Goal: Task Accomplishment & Management: Manage account settings

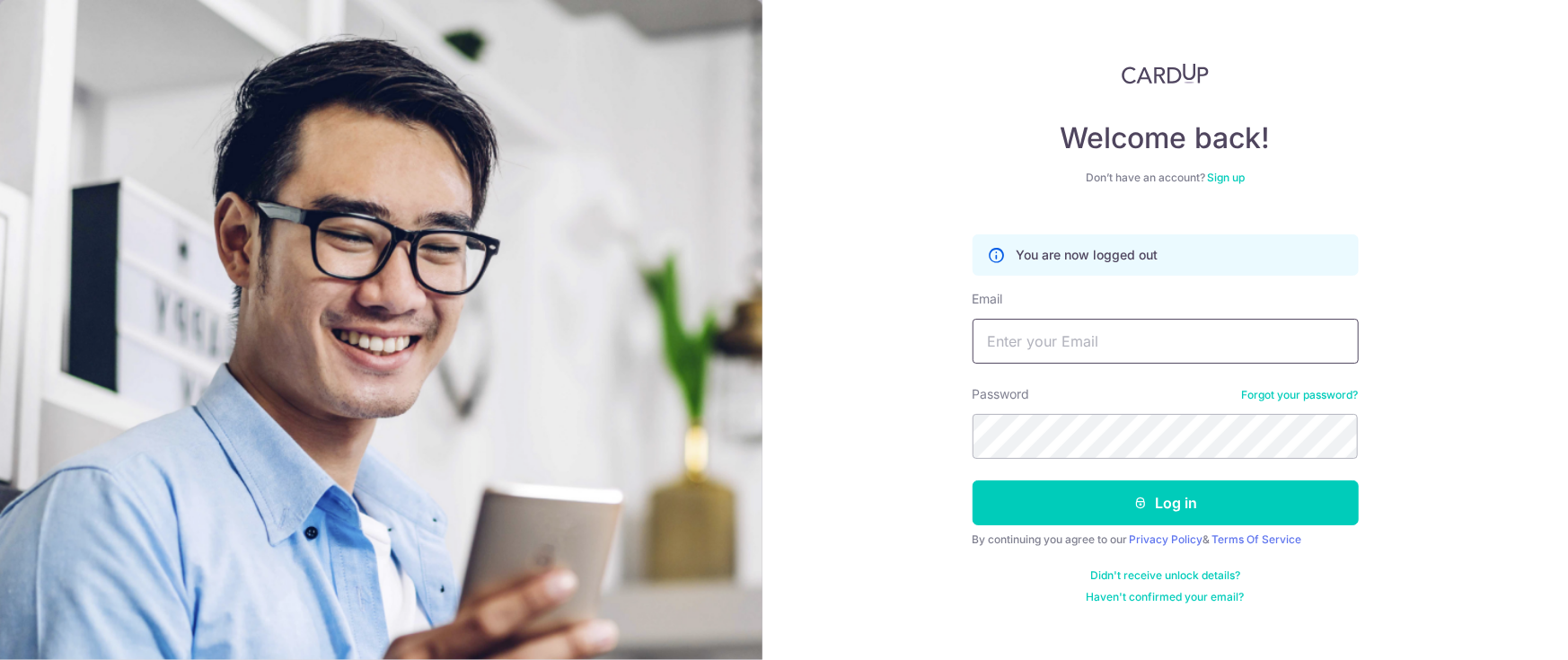
click at [1113, 350] on input "Email" at bounding box center [1164, 341] width 386 height 44
type input "[EMAIL_ADDRESS][DOMAIN_NAME]"
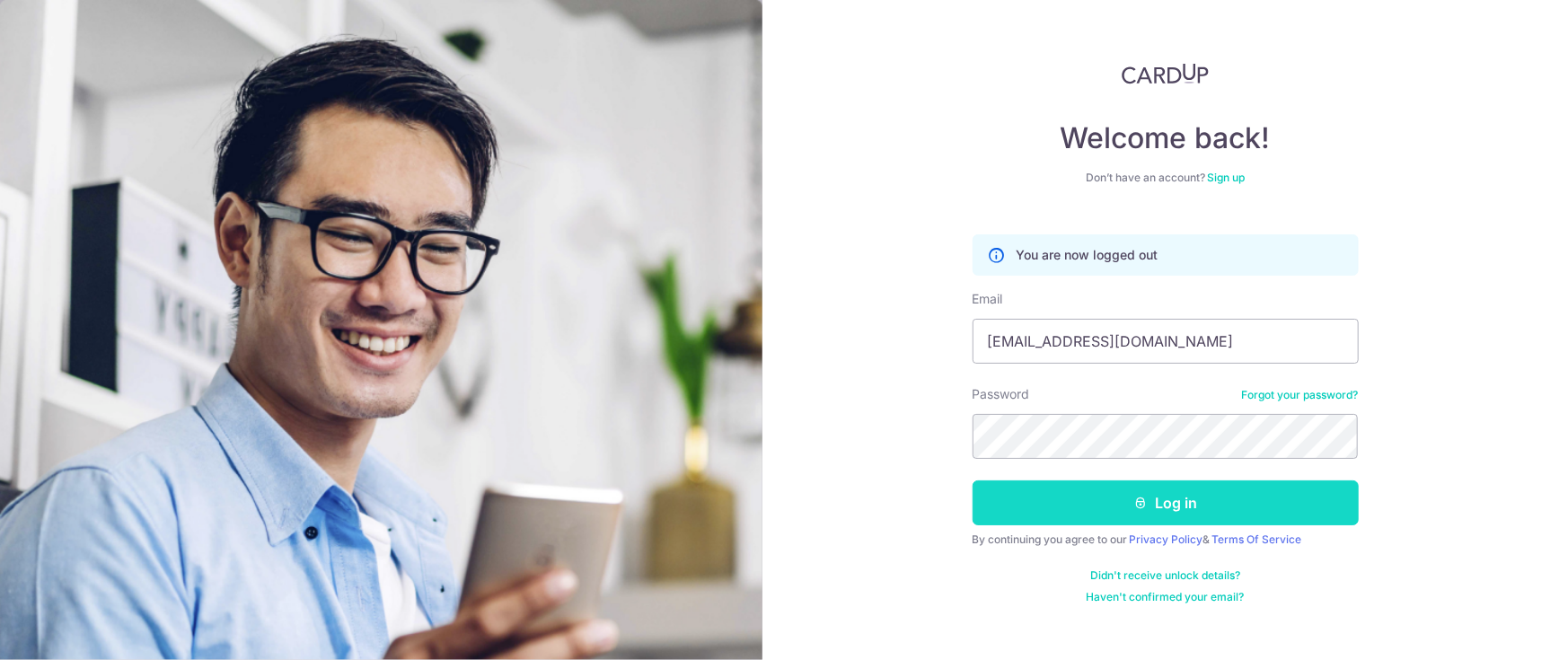
click at [1154, 505] on button "Log in" at bounding box center [1164, 503] width 386 height 44
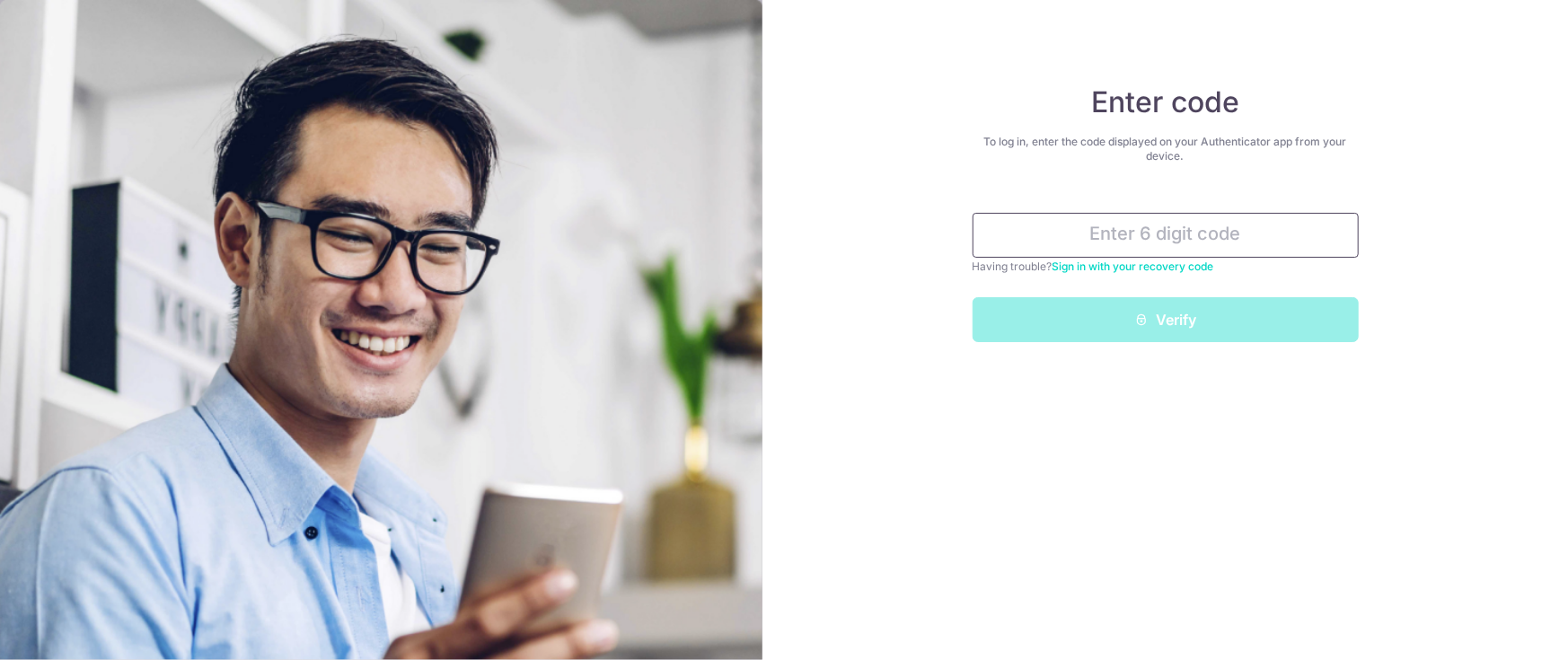
click at [1122, 235] on input "text" at bounding box center [1164, 235] width 386 height 44
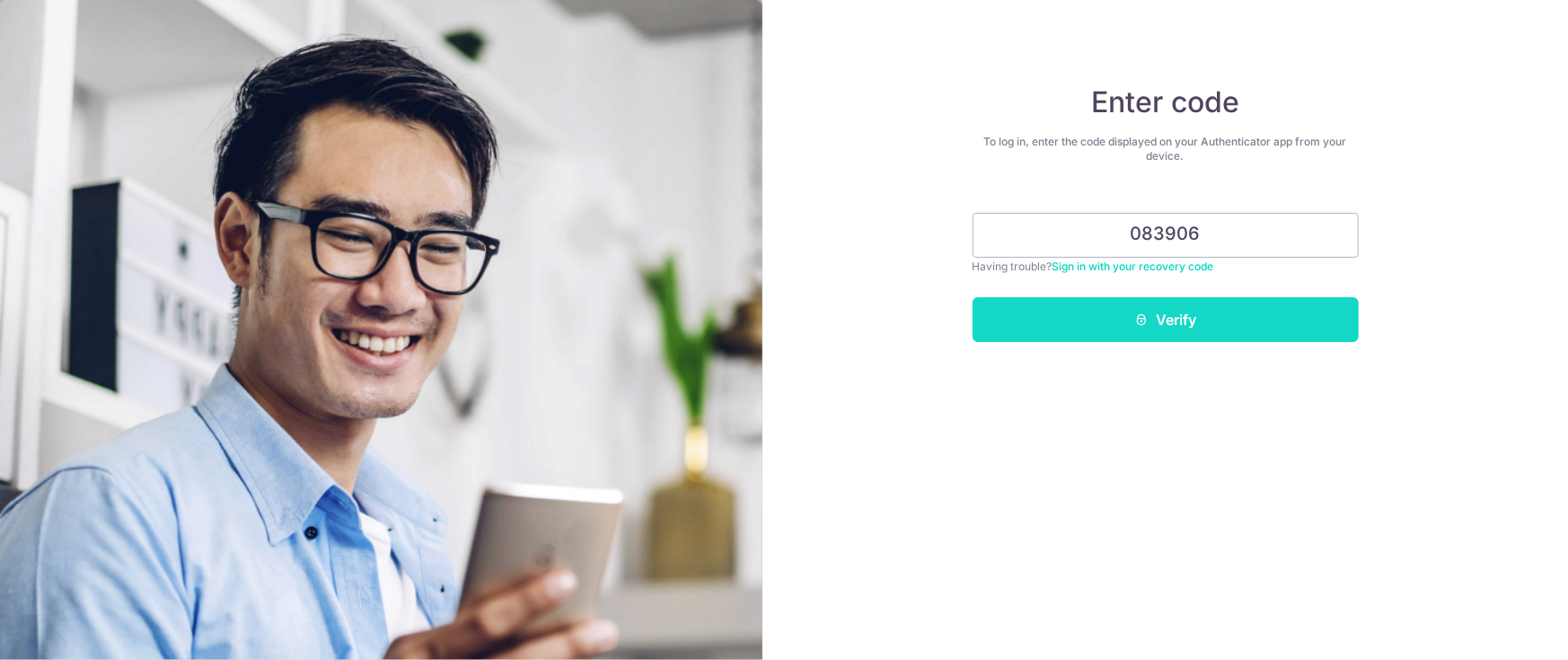
type input "083906"
click at [1121, 324] on button "Verify" at bounding box center [1164, 319] width 386 height 44
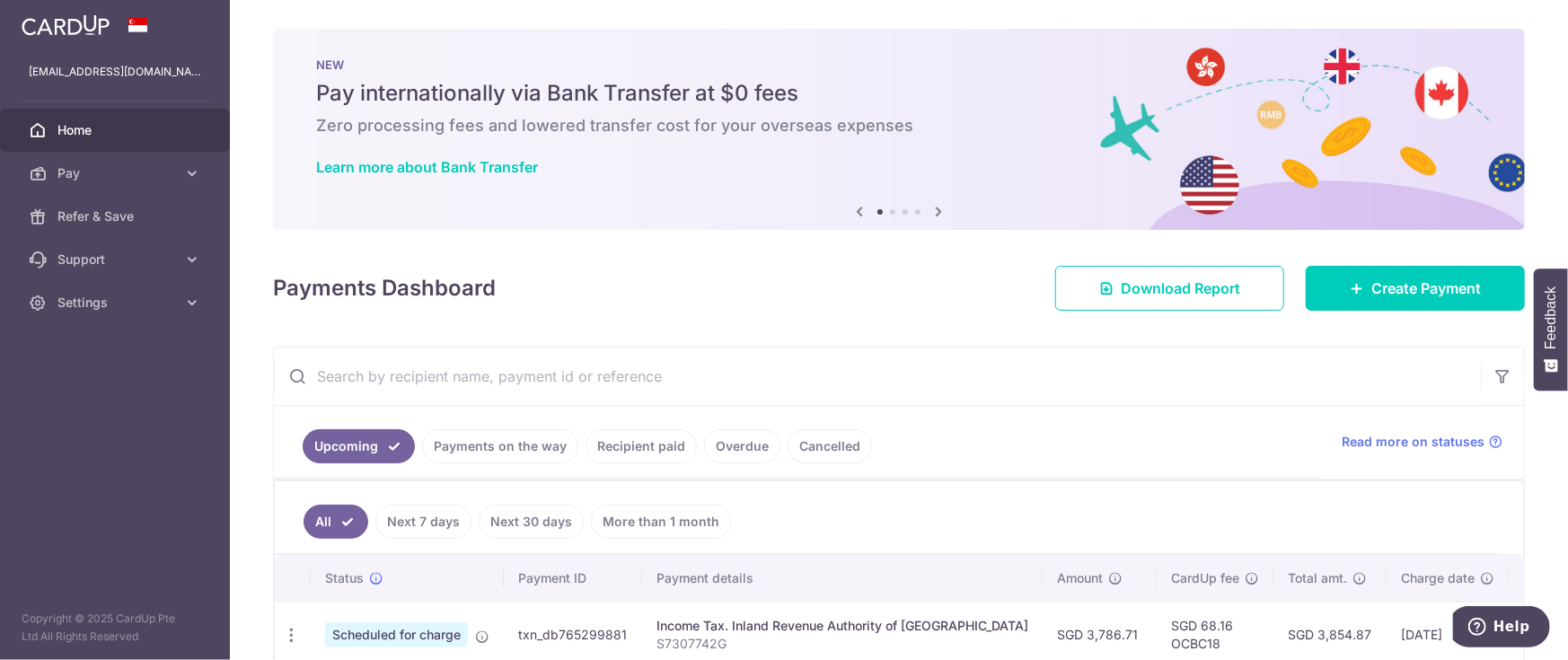
scroll to position [538, 0]
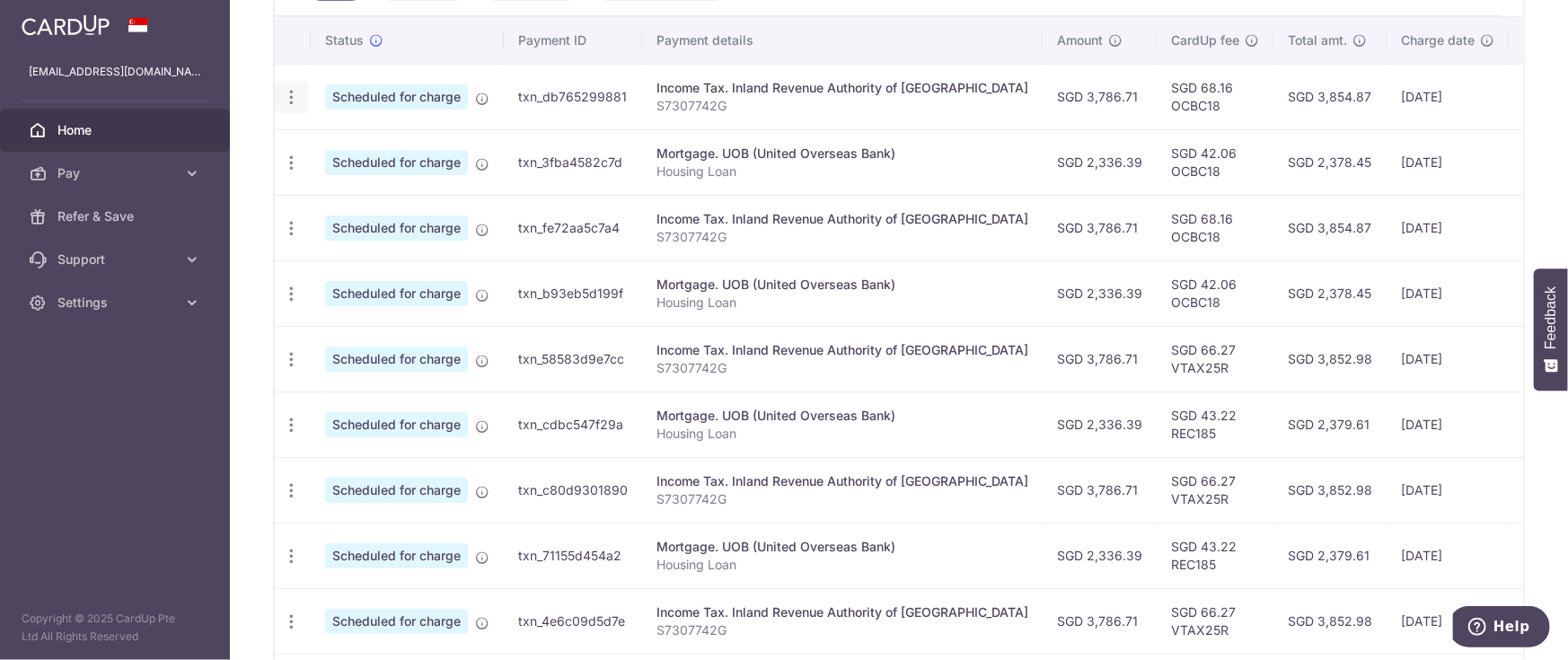
click at [289, 107] on div "Update payment Cancel payment" at bounding box center [292, 97] width 33 height 33
click at [290, 96] on icon "button" at bounding box center [292, 97] width 19 height 19
click at [349, 139] on span "Update payment" at bounding box center [387, 145] width 122 height 21
radio input "true"
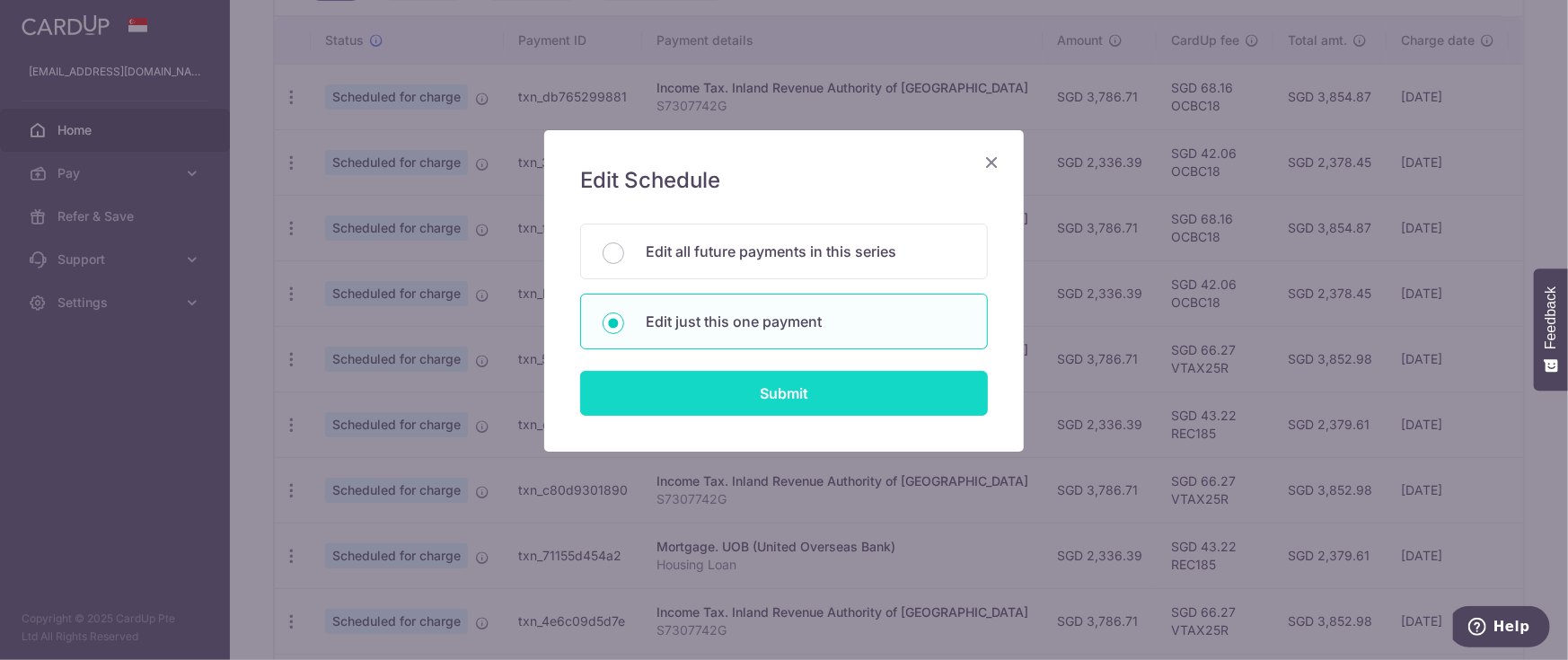
click at [762, 386] on input "Submit" at bounding box center [784, 393] width 407 height 44
radio input "true"
type input "3,786.71"
type input "12/10/2025"
type input "S7307742G"
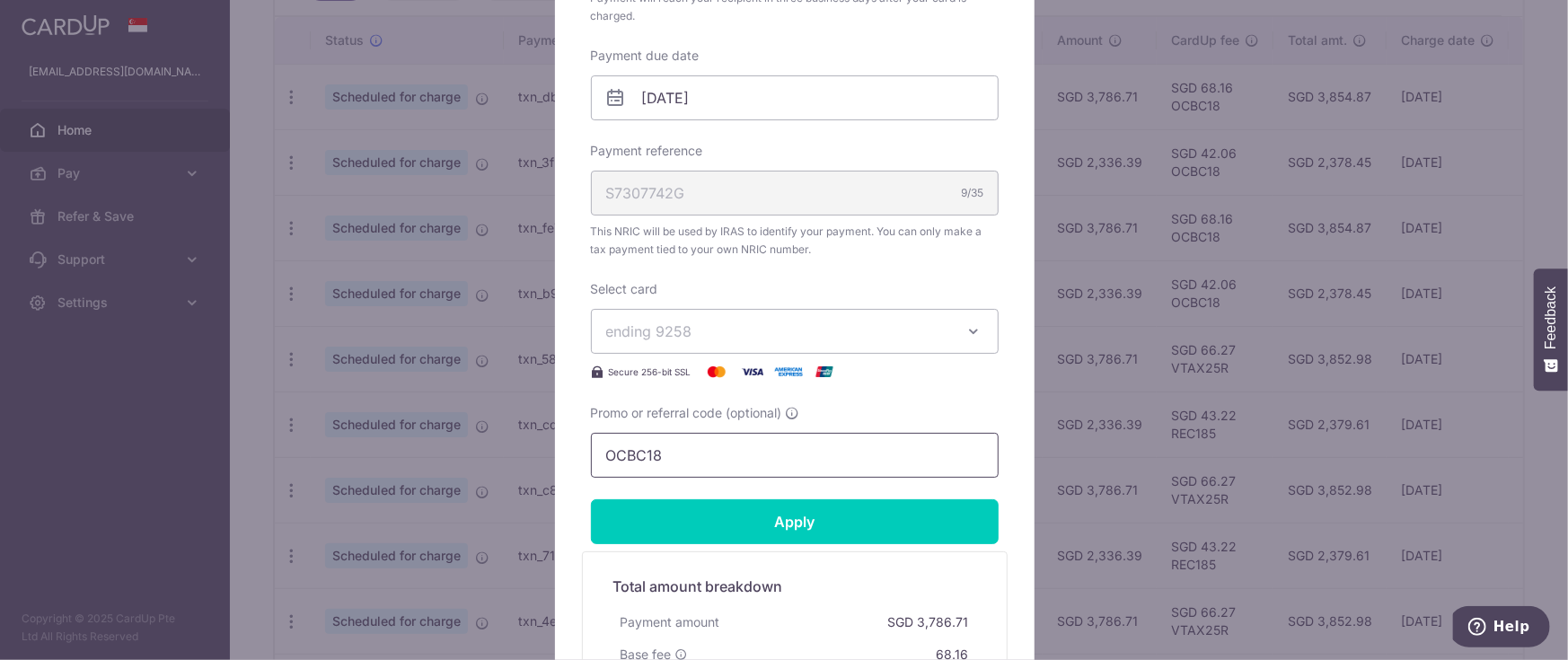
click at [732, 463] on input "OCBC18" at bounding box center [794, 455] width 407 height 44
click at [616, 459] on input "OCBC18" at bounding box center [794, 455] width 407 height 44
paste input "VTAX25R"
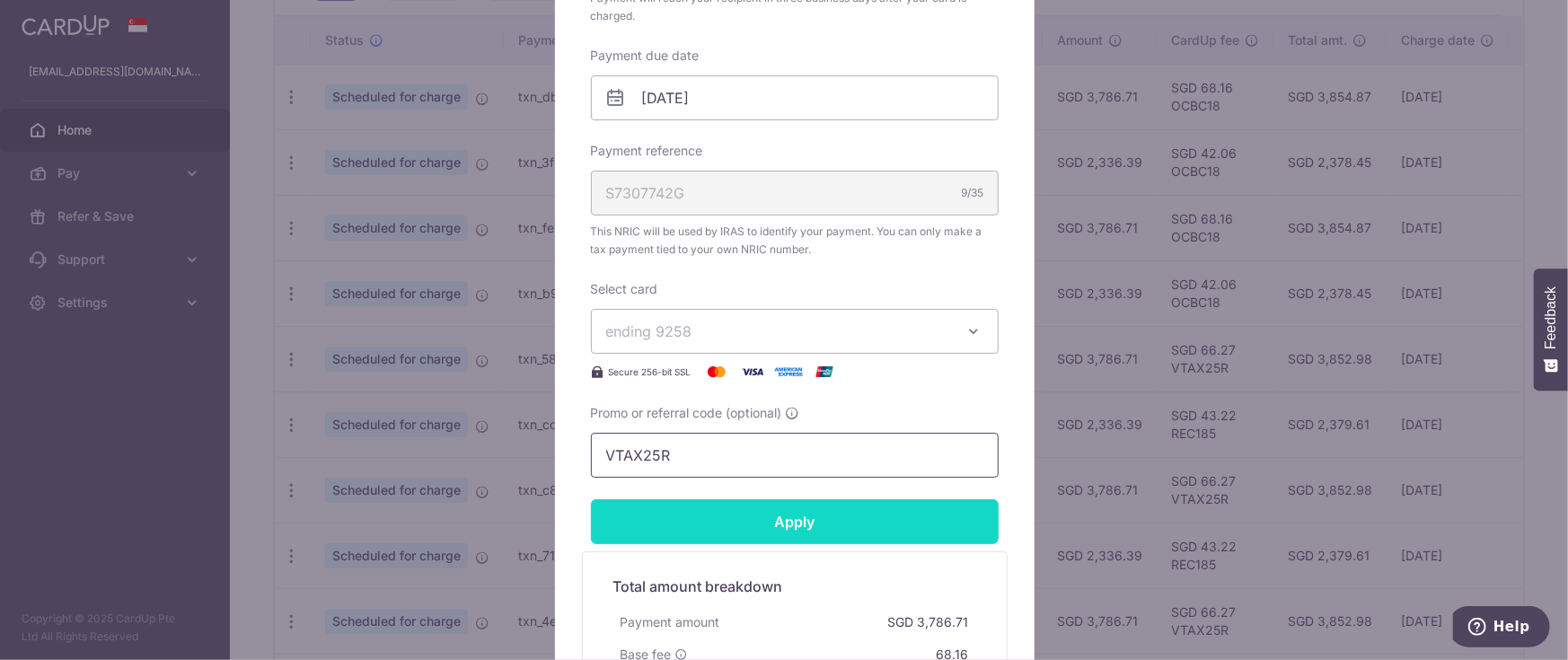
type input "VTAX25R"
click at [746, 523] on input "Apply" at bounding box center [794, 521] width 407 height 44
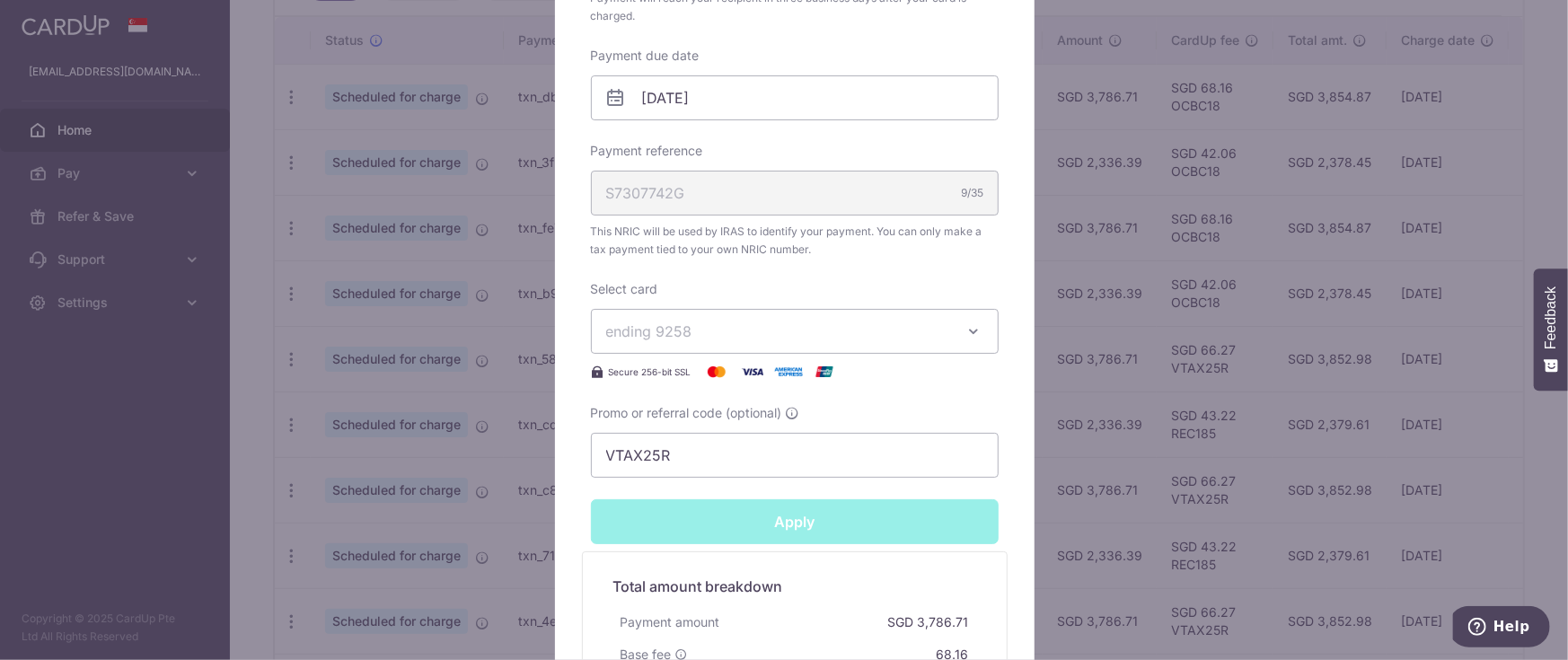
type input "Successfully Applied"
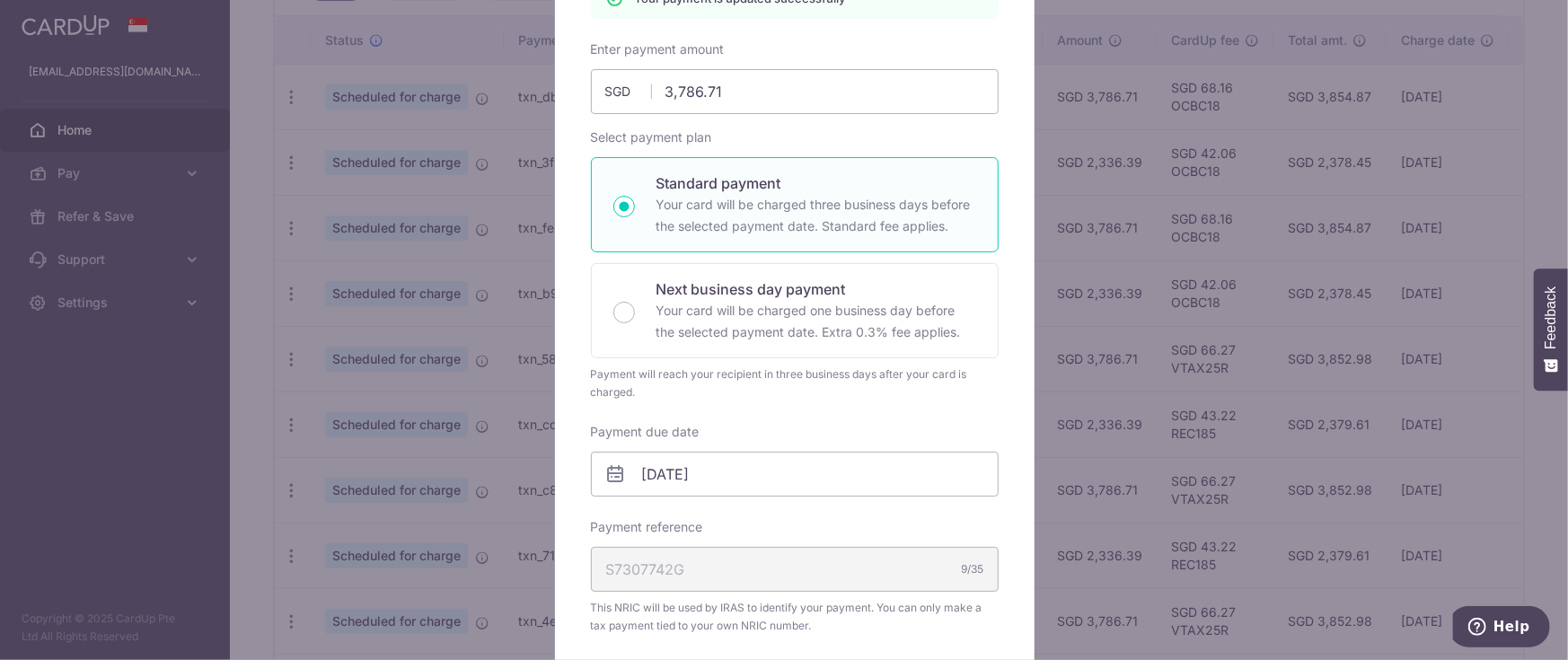
scroll to position [47, 0]
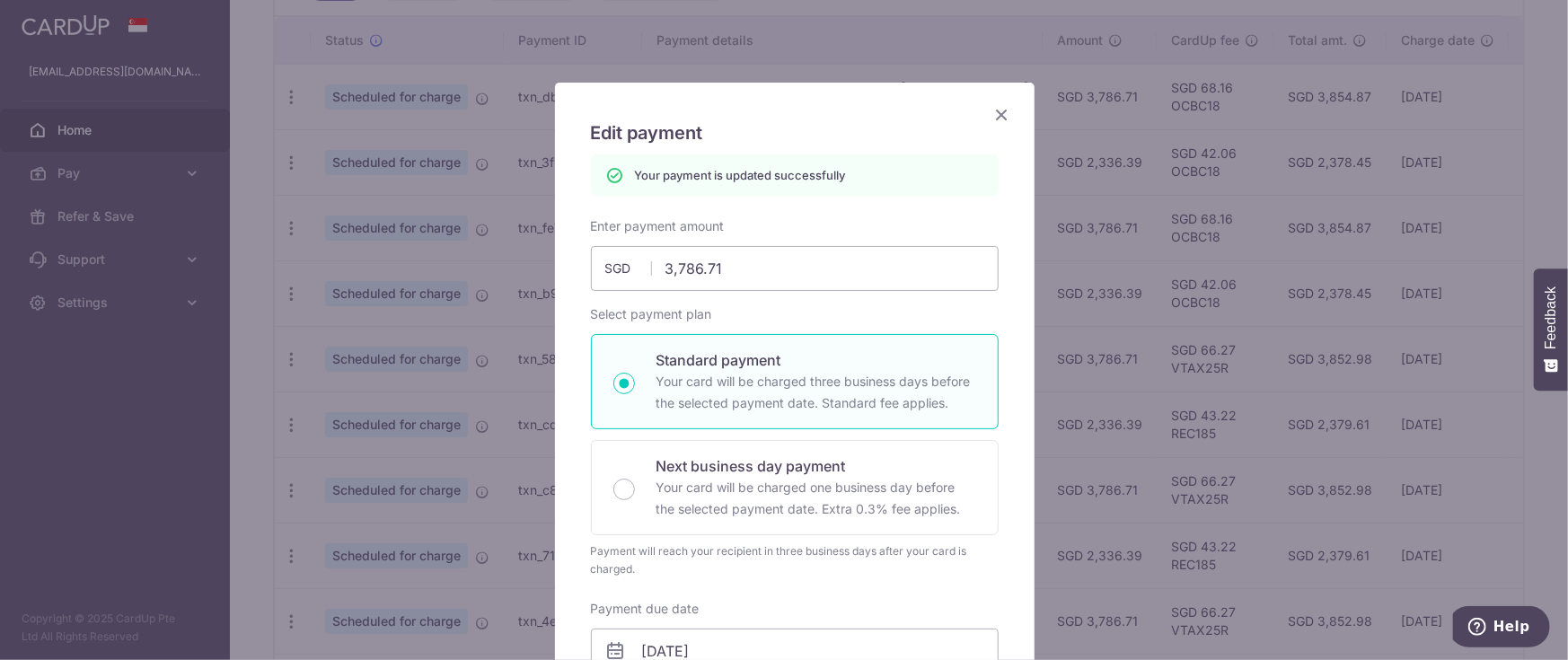
click at [996, 109] on icon "Close" at bounding box center [1002, 115] width 21 height 22
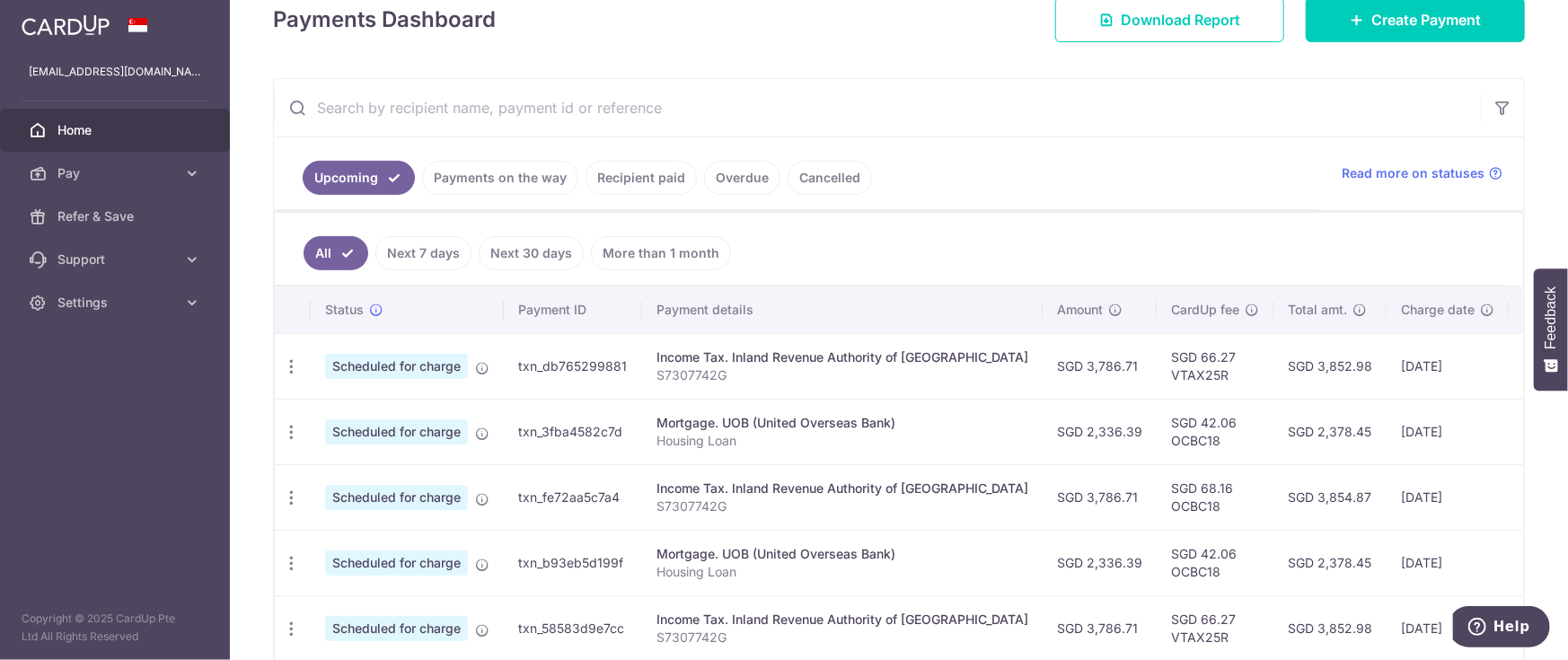
scroll to position [404, 0]
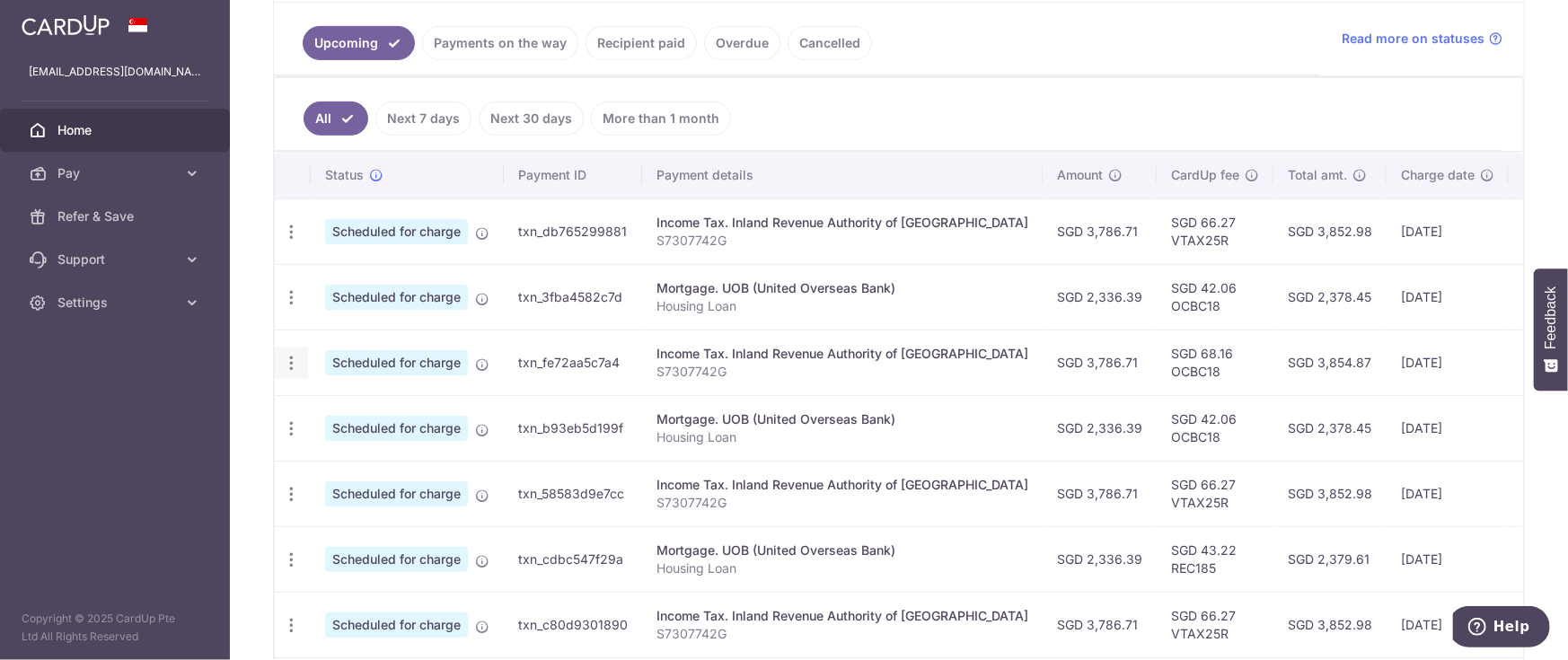
click at [296, 365] on icon "button" at bounding box center [292, 363] width 19 height 19
click at [343, 402] on span "Update payment" at bounding box center [387, 412] width 122 height 21
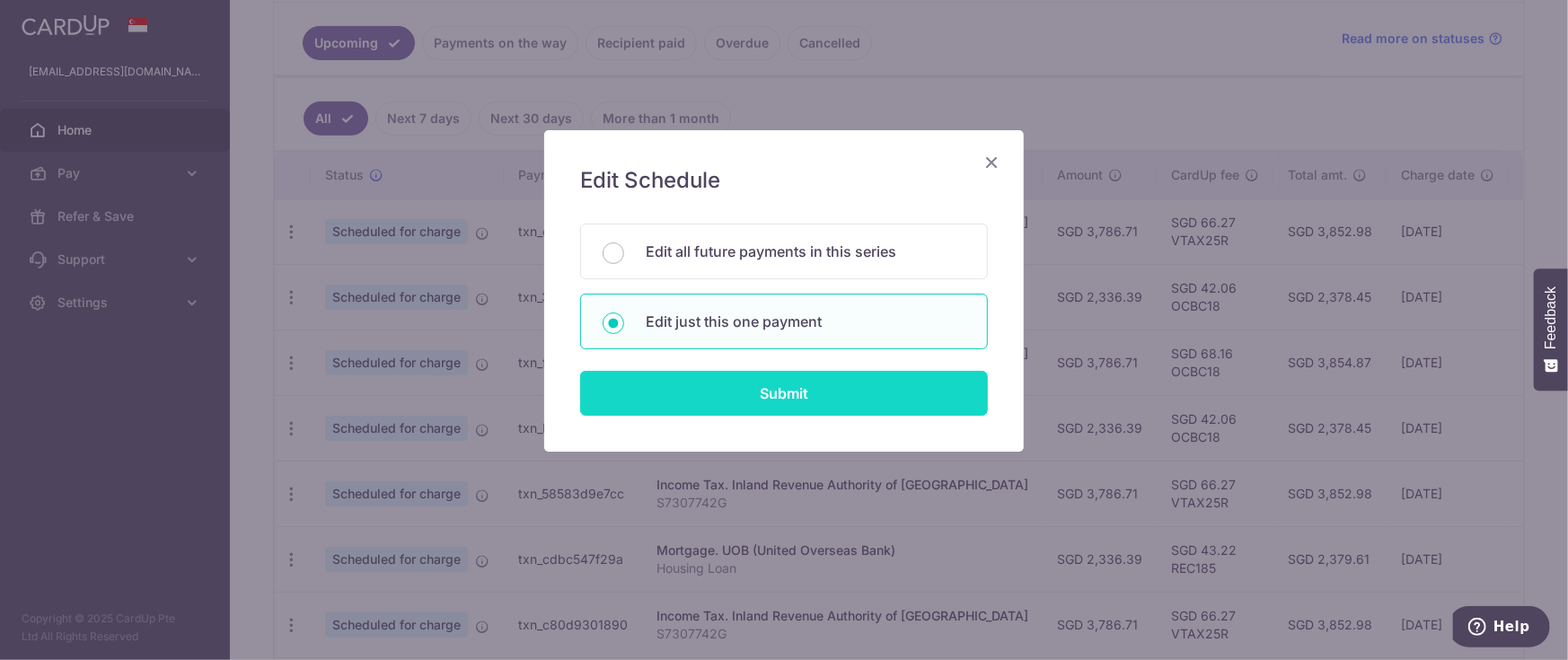
click at [699, 373] on input "Submit" at bounding box center [784, 393] width 407 height 44
radio input "true"
type input "3,786.71"
type input "[DATE]"
type input "S7307742G"
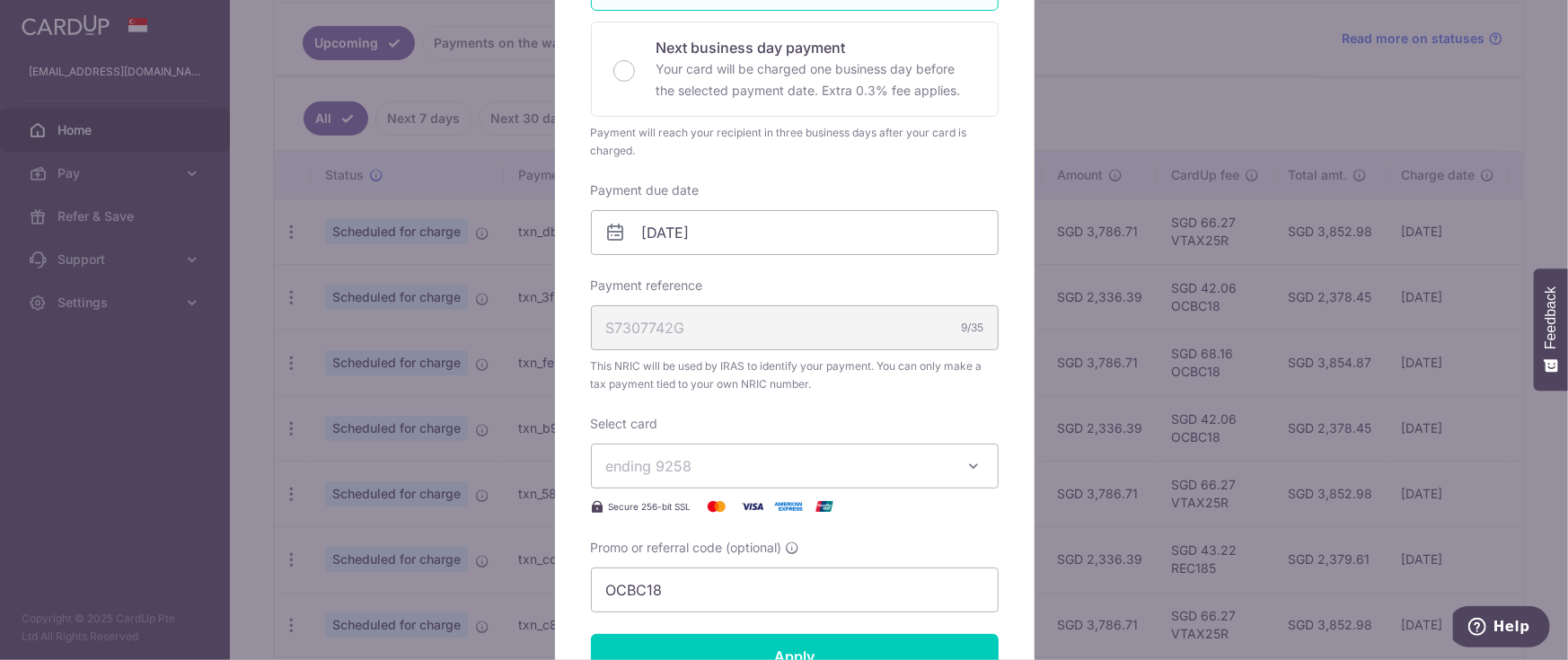
scroll to position [673, 0]
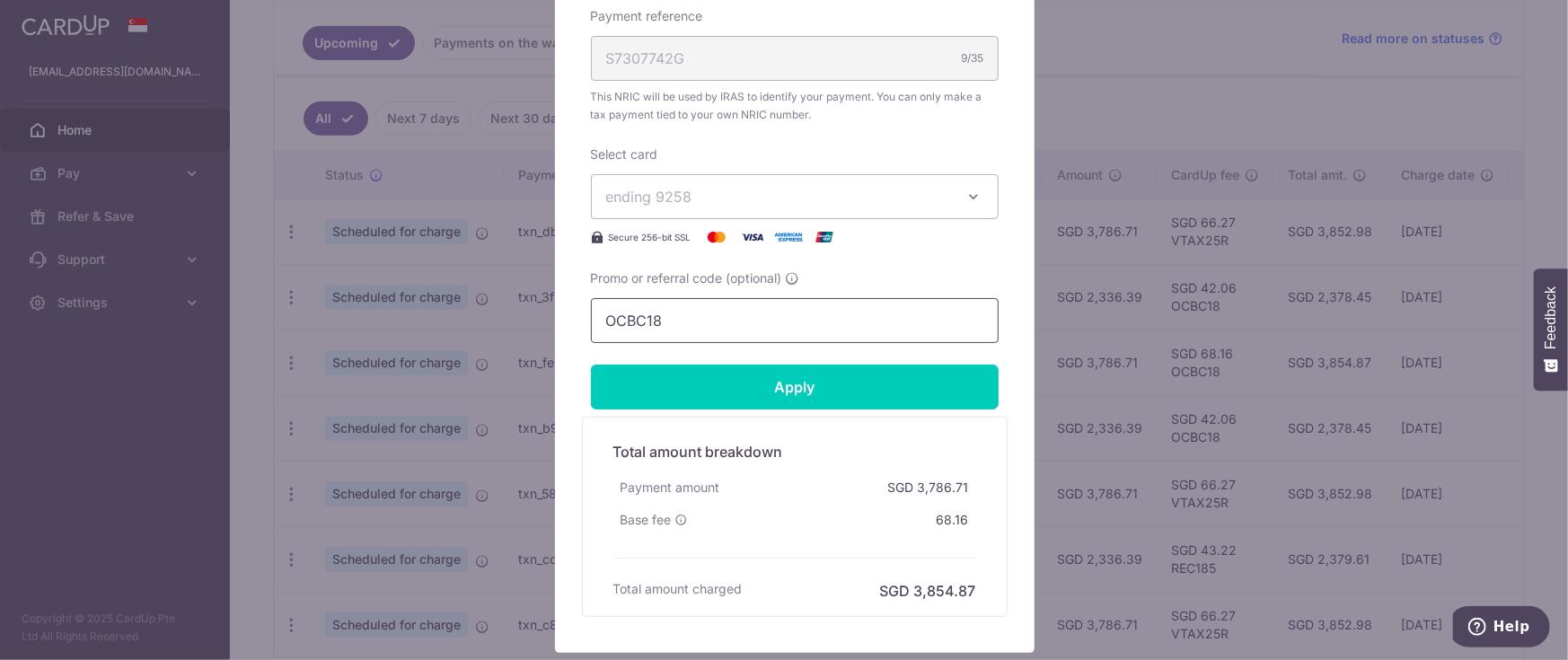
click at [636, 315] on input "OCBC18" at bounding box center [794, 320] width 407 height 44
paste input "VTAX25R"
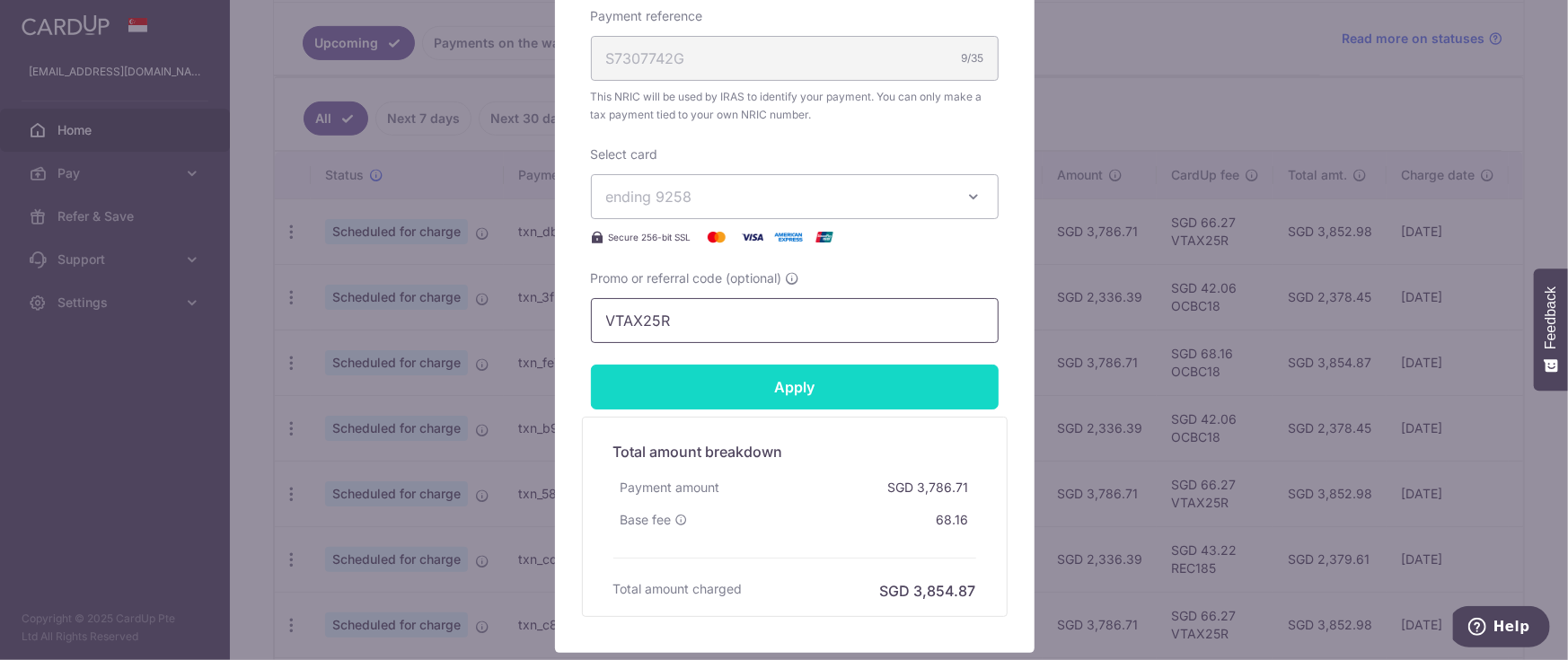
type input "VTAX25R"
click at [724, 382] on input "Apply" at bounding box center [794, 387] width 407 height 44
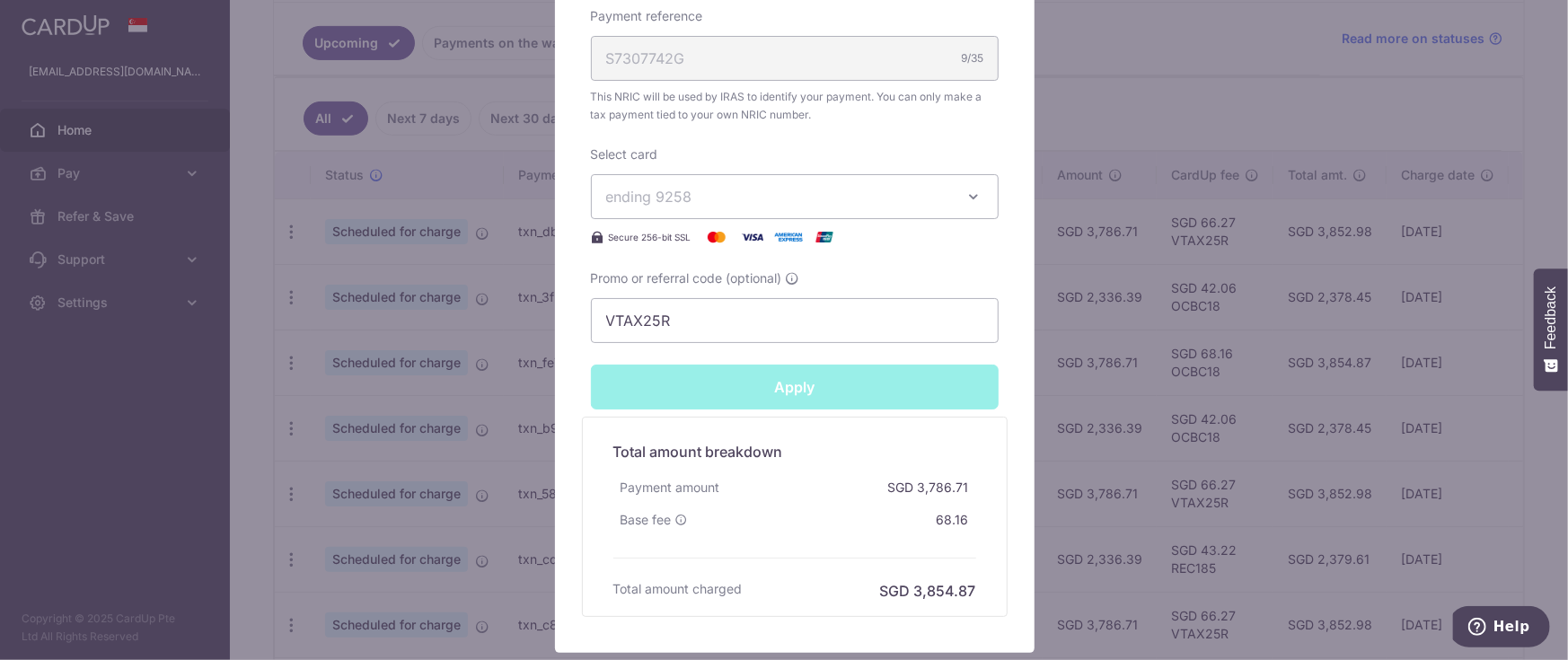
type input "Successfully Applied"
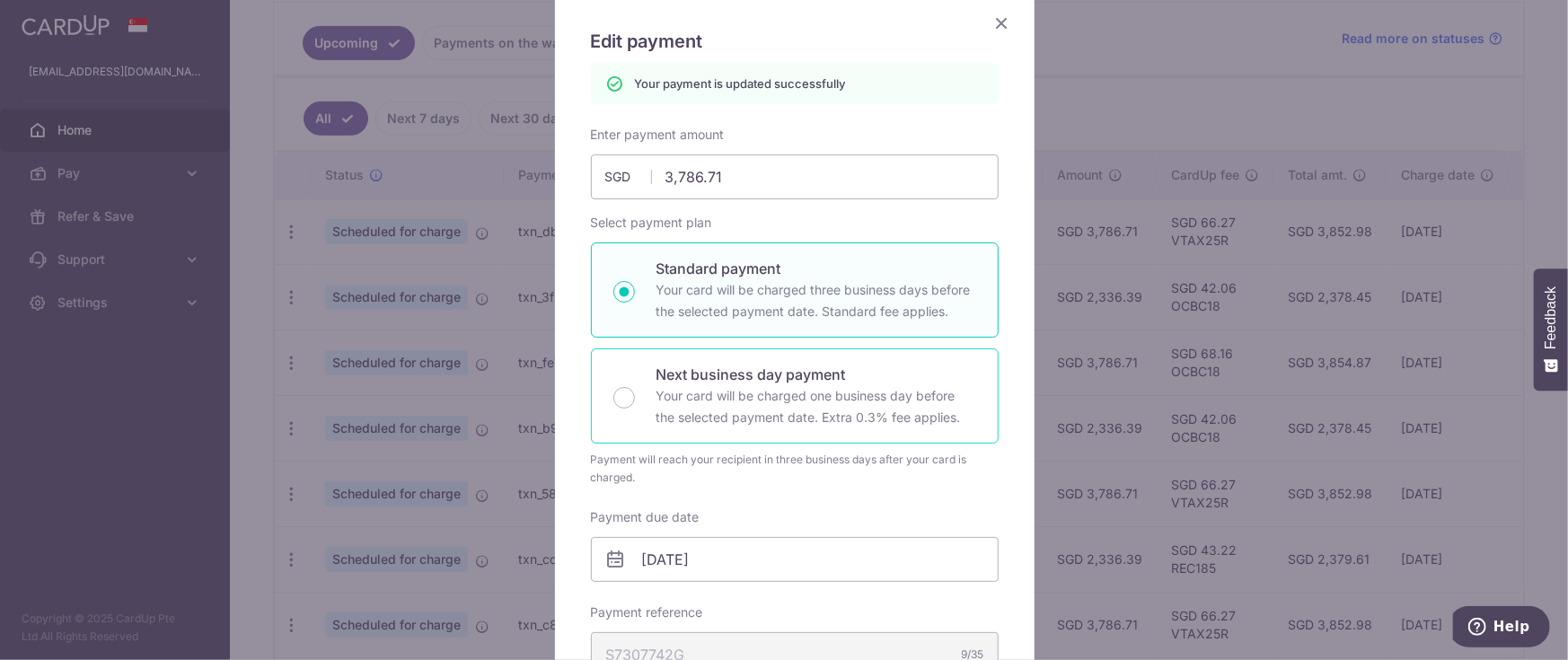
scroll to position [0, 0]
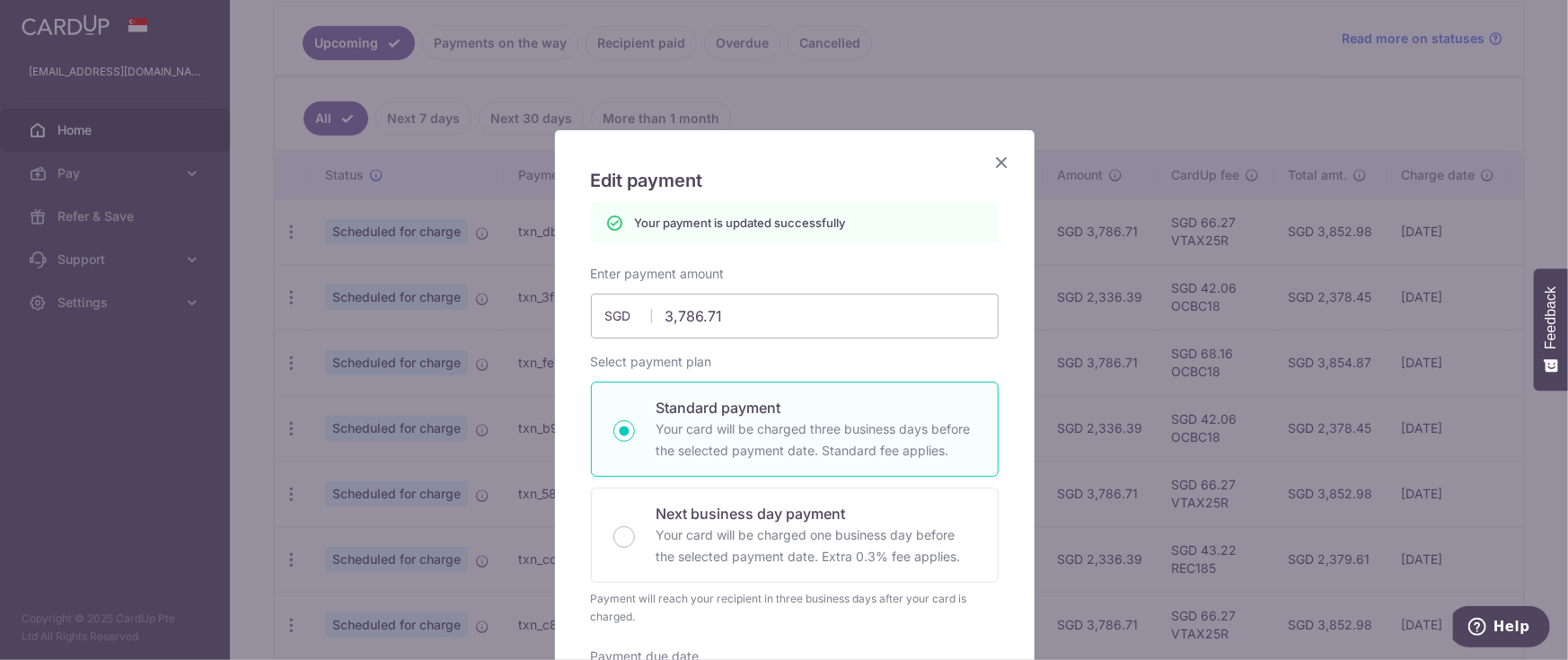
click at [991, 162] on icon "Close" at bounding box center [1002, 162] width 21 height 22
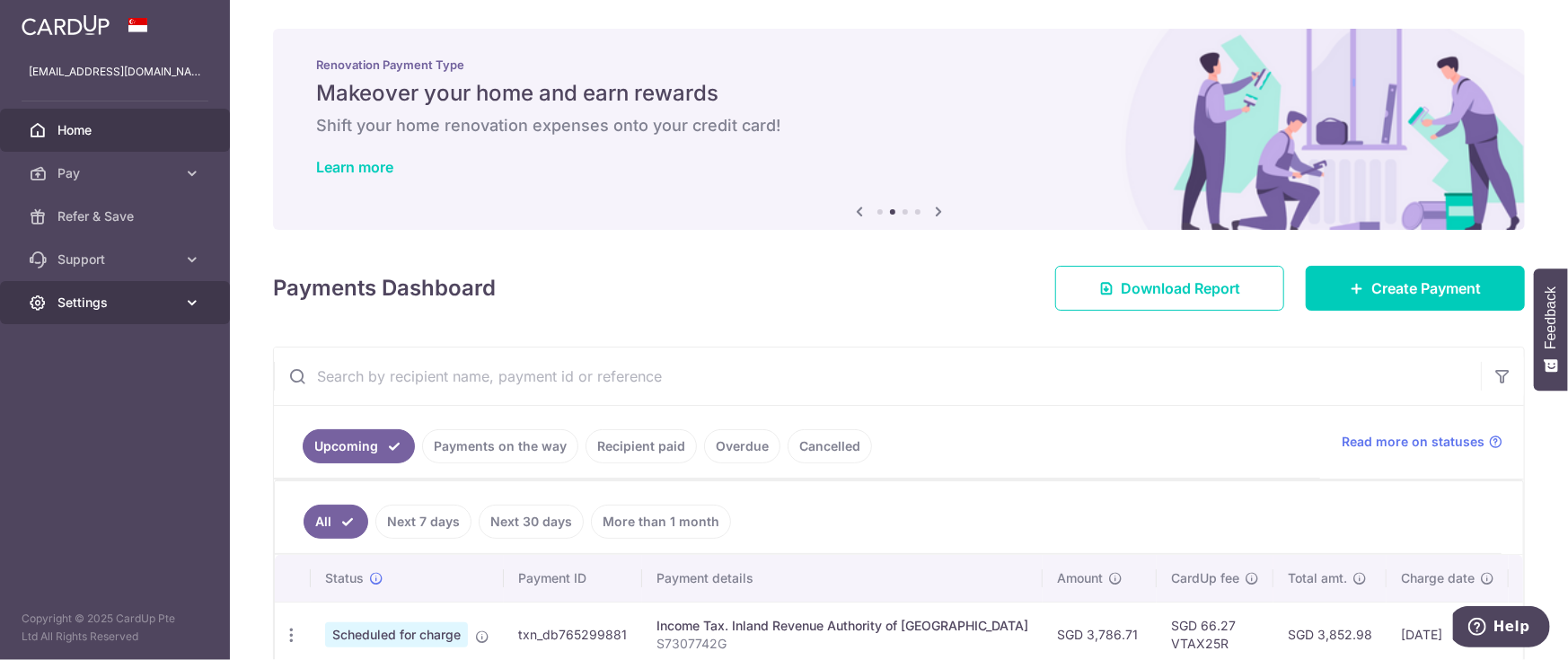
click at [161, 290] on link "Settings" at bounding box center [115, 303] width 230 height 44
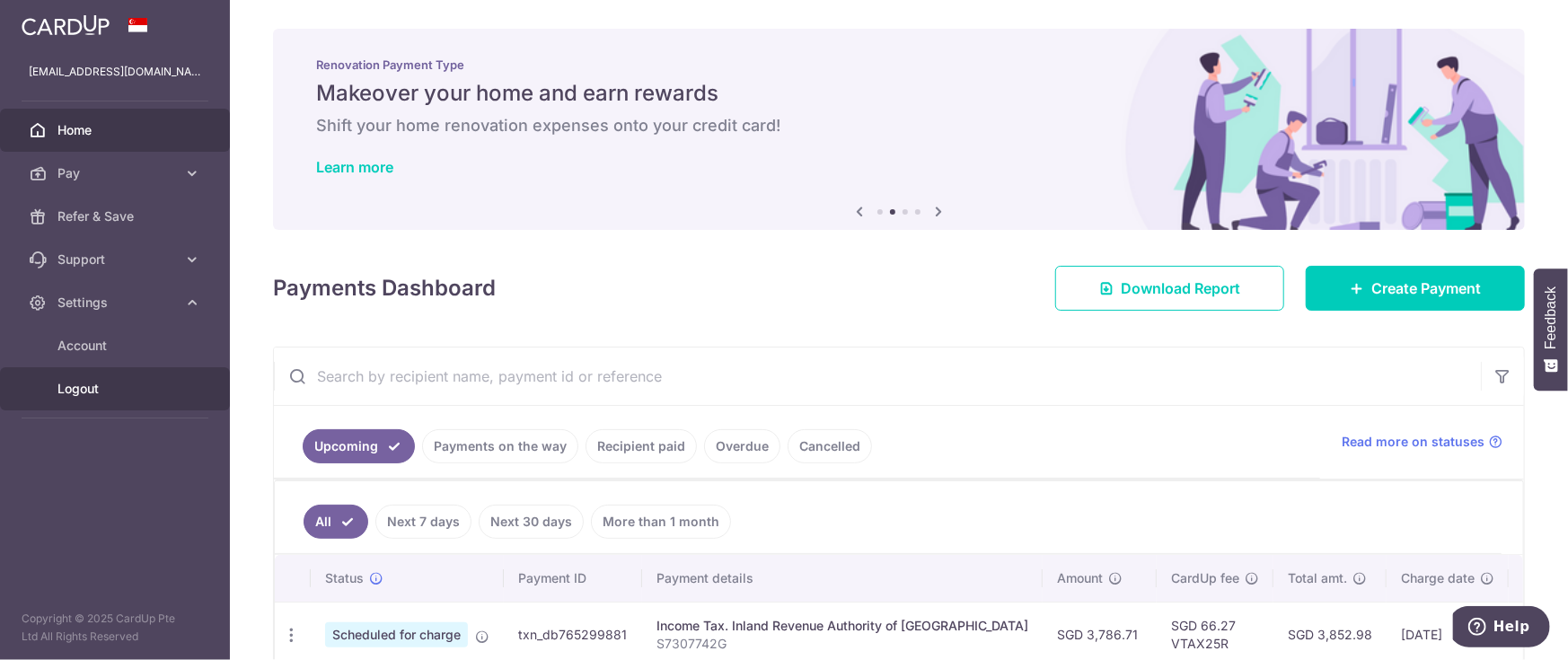
click at [95, 391] on span "Logout" at bounding box center [117, 388] width 118 height 18
